Goal: Task Accomplishment & Management: Manage account settings

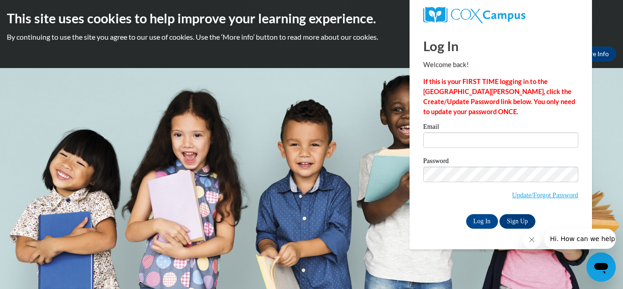
click at [259, 248] on body "This site uses cookies to help improve your learning experience. By continuing …" at bounding box center [311, 144] width 623 height 289
click at [445, 143] on input "Email" at bounding box center [501, 140] width 155 height 16
type input "menotmi@AHOO>COM"
click at [481, 220] on input "Log In" at bounding box center [482, 221] width 32 height 15
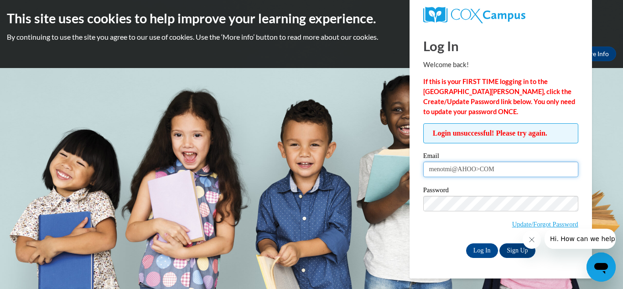
click at [509, 176] on input "menotmi@AHOO>COM" at bounding box center [501, 170] width 155 height 16
click at [509, 176] on input "menotmi@" at bounding box center [501, 170] width 155 height 16
type input "[EMAIL_ADDRESS],com"
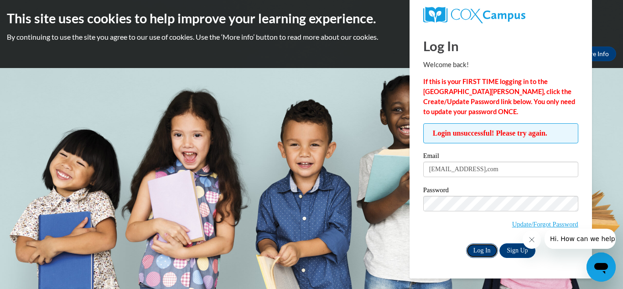
click at [479, 249] on input "Log In" at bounding box center [482, 250] width 32 height 15
